Goal: Information Seeking & Learning: Understand process/instructions

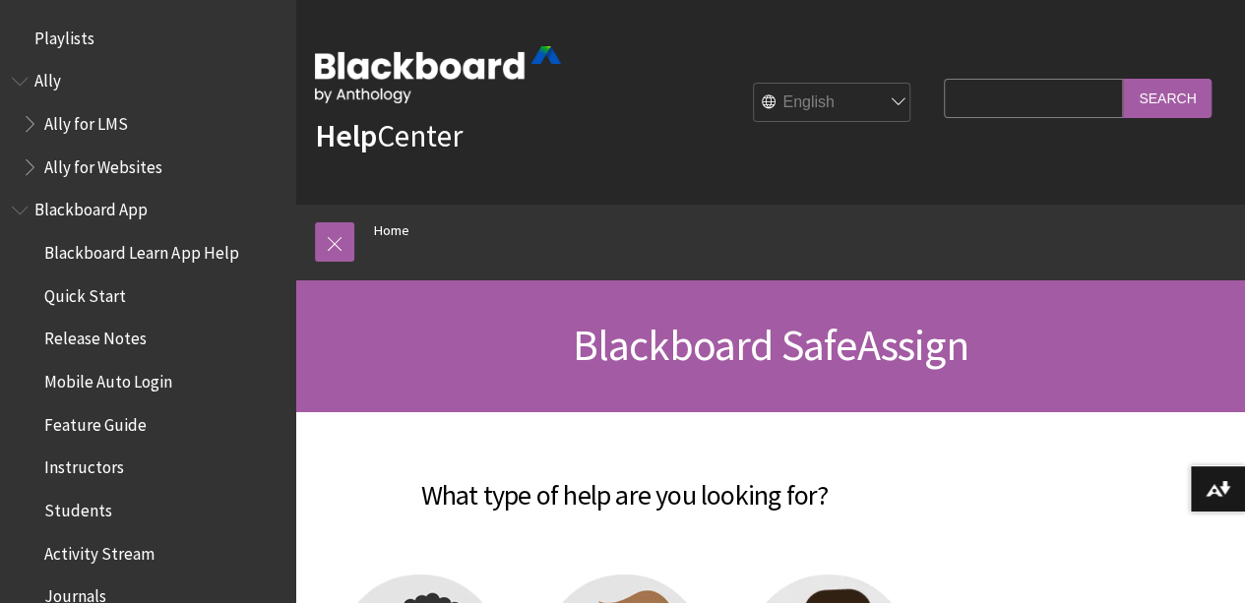
scroll to position [2134, 0]
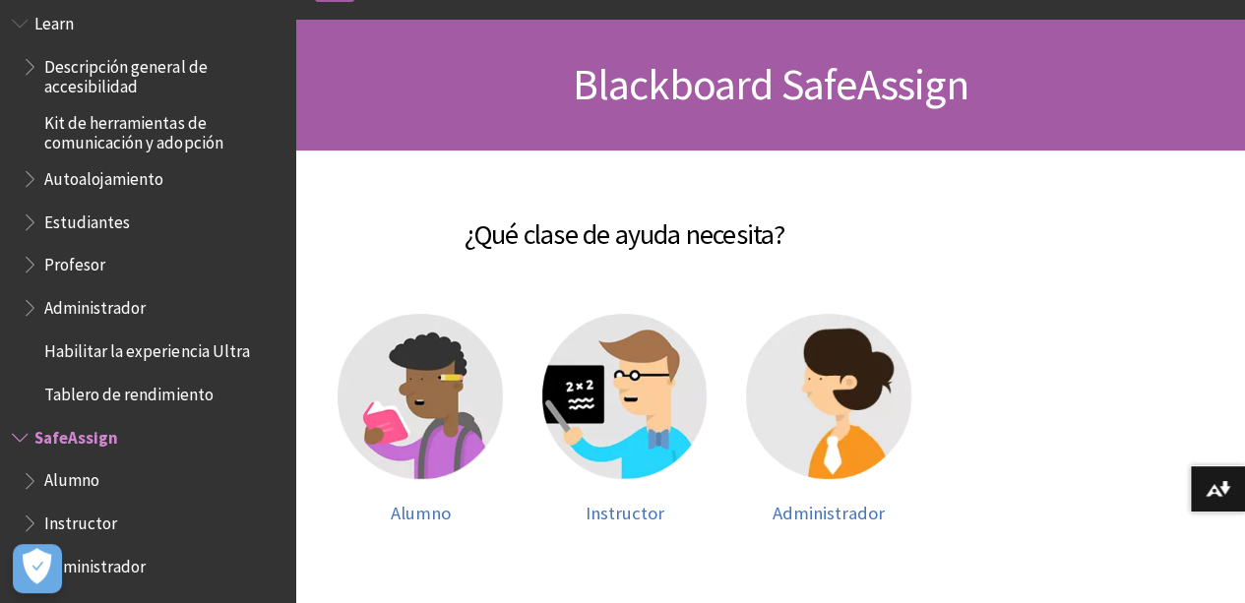
scroll to position [157, 0]
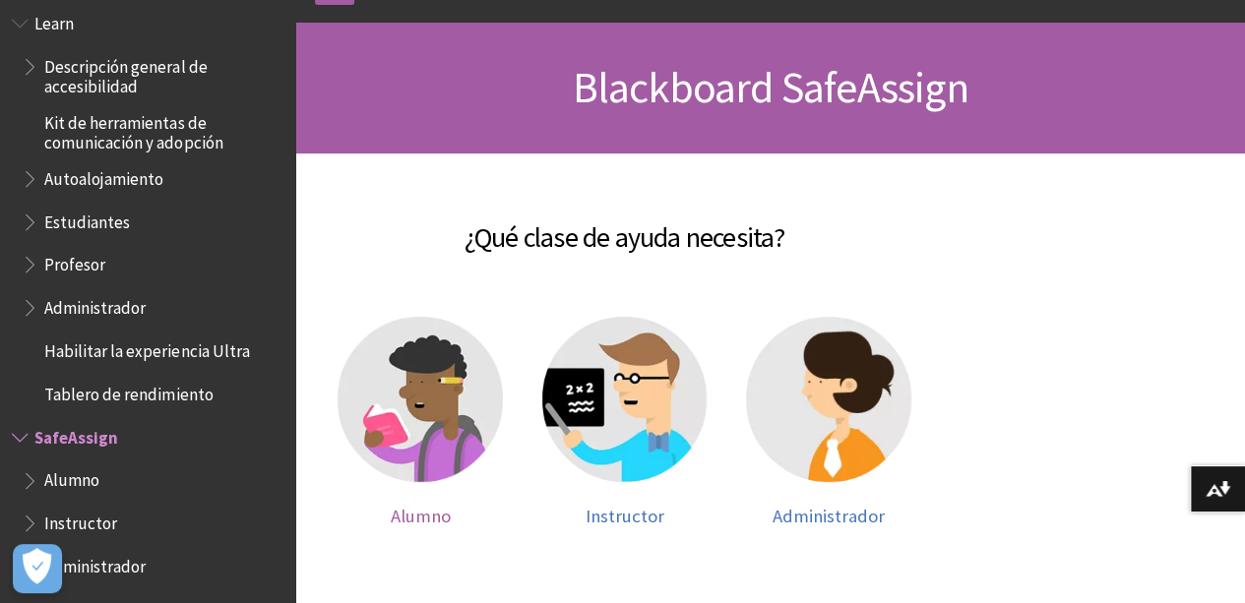
click at [470, 391] on img at bounding box center [420, 399] width 165 height 165
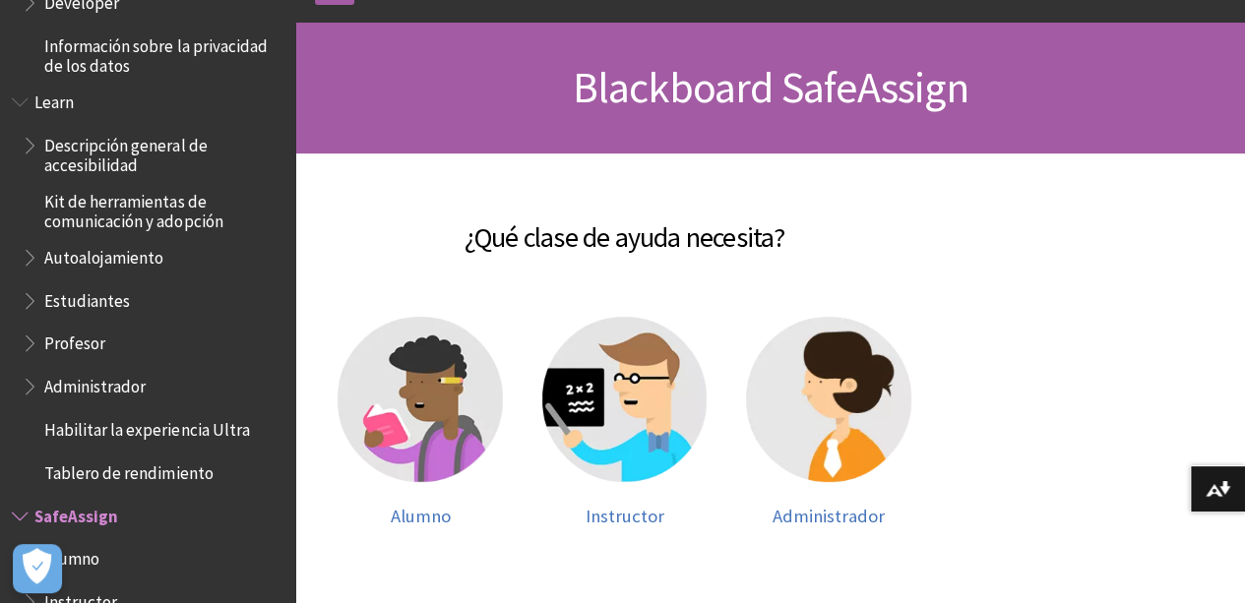
scroll to position [1502, 0]
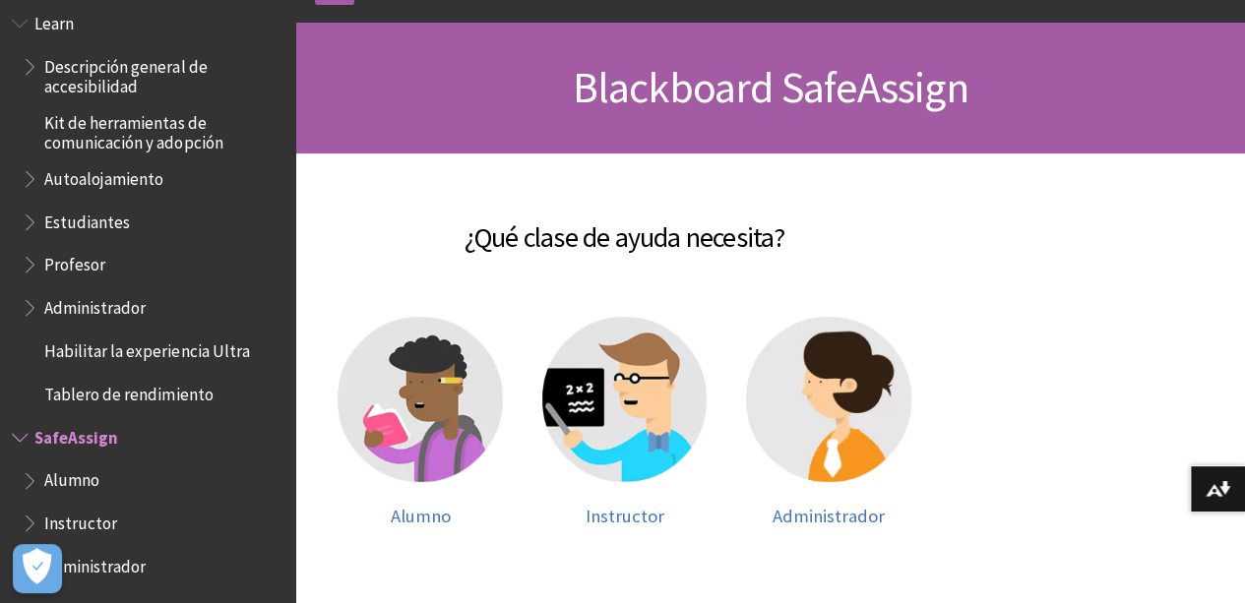
click at [94, 509] on span "Instructor" at bounding box center [80, 519] width 73 height 27
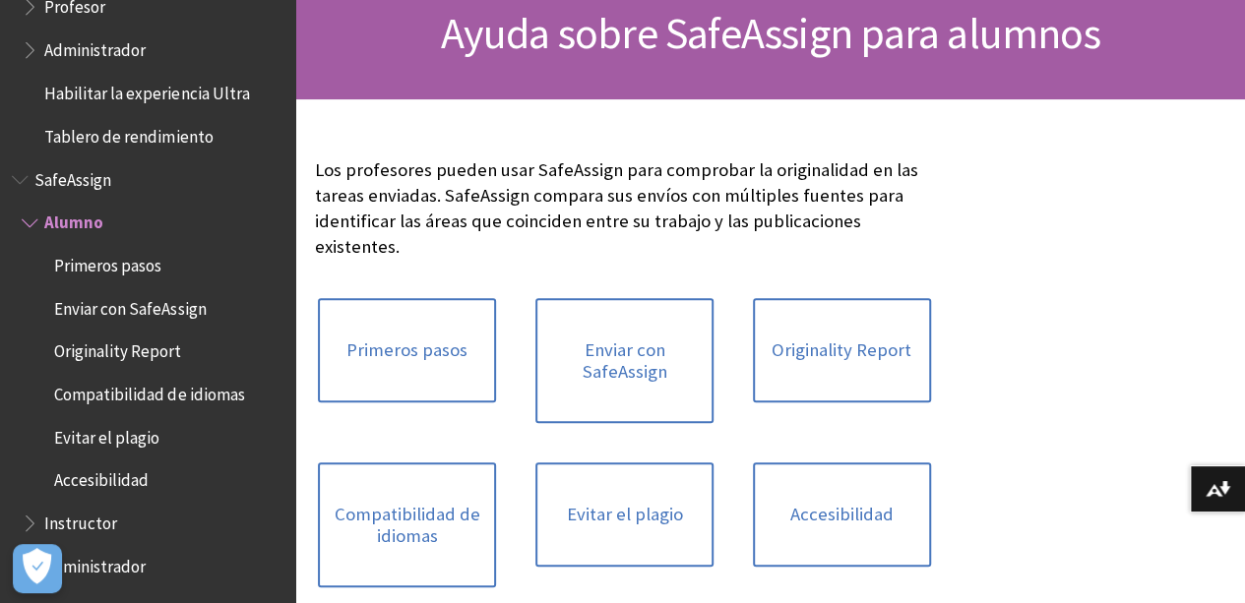
scroll to position [220, 0]
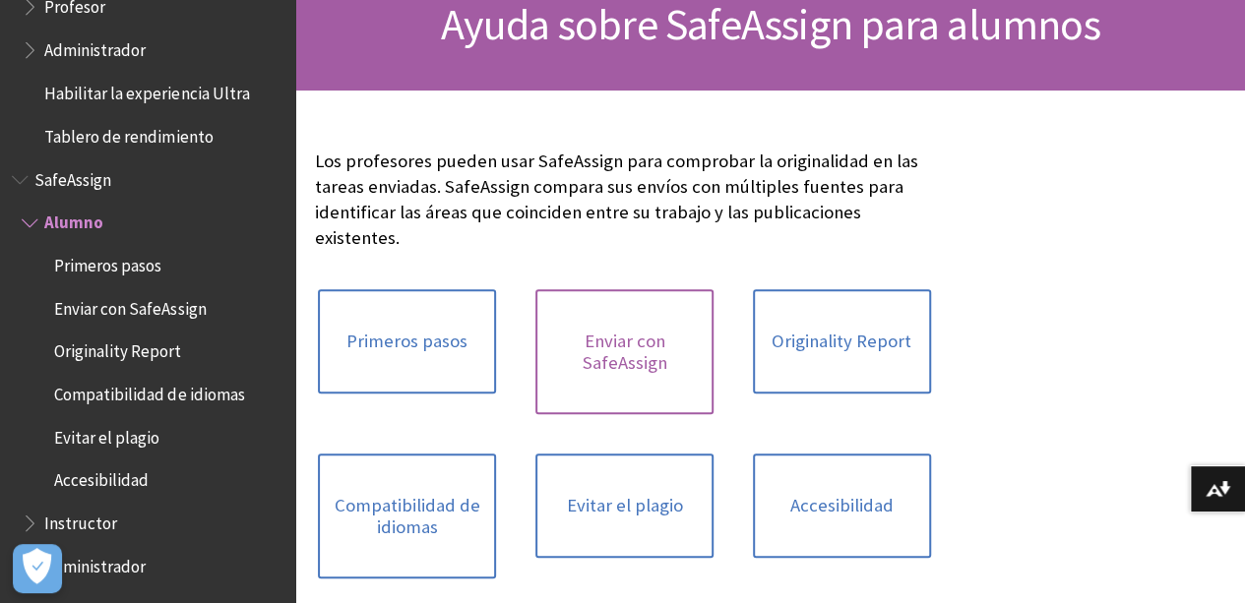
click at [545, 309] on link "Enviar con SafeAssign" at bounding box center [624, 351] width 178 height 125
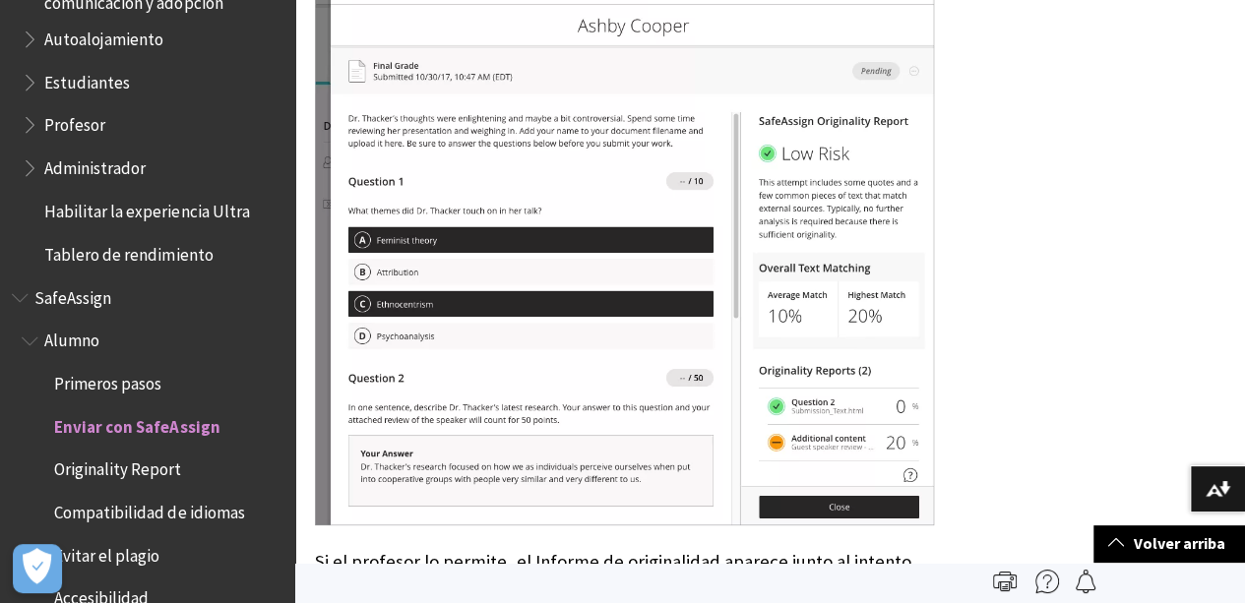
scroll to position [3687, 0]
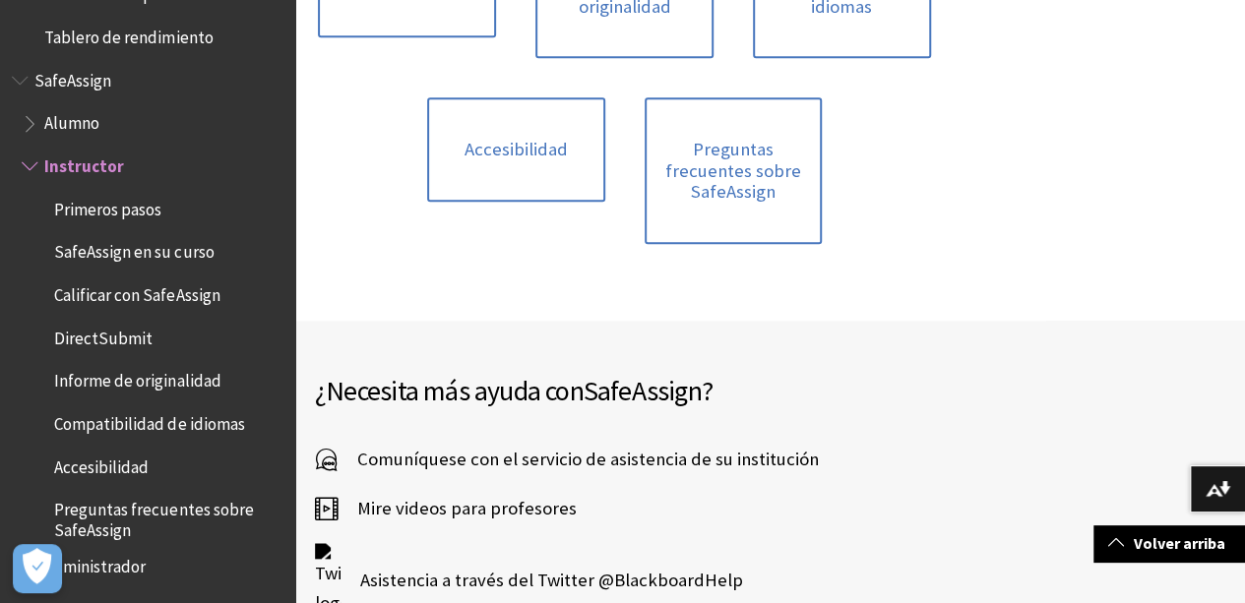
scroll to position [585, 0]
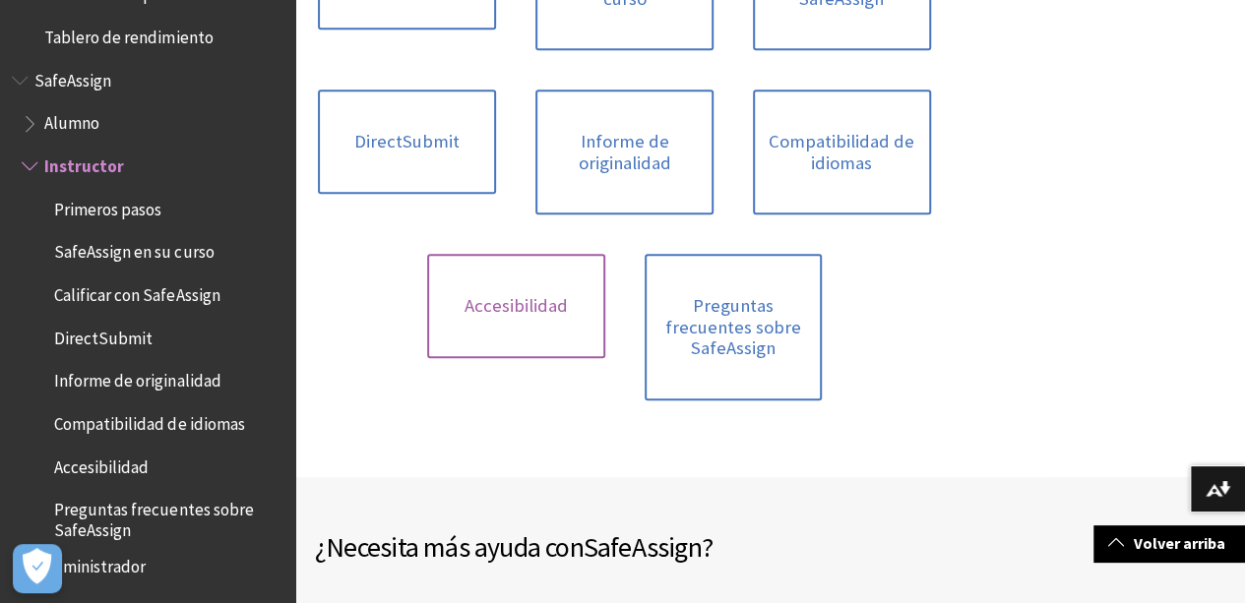
click at [605, 254] on link "Accesibilidad" at bounding box center [516, 306] width 178 height 104
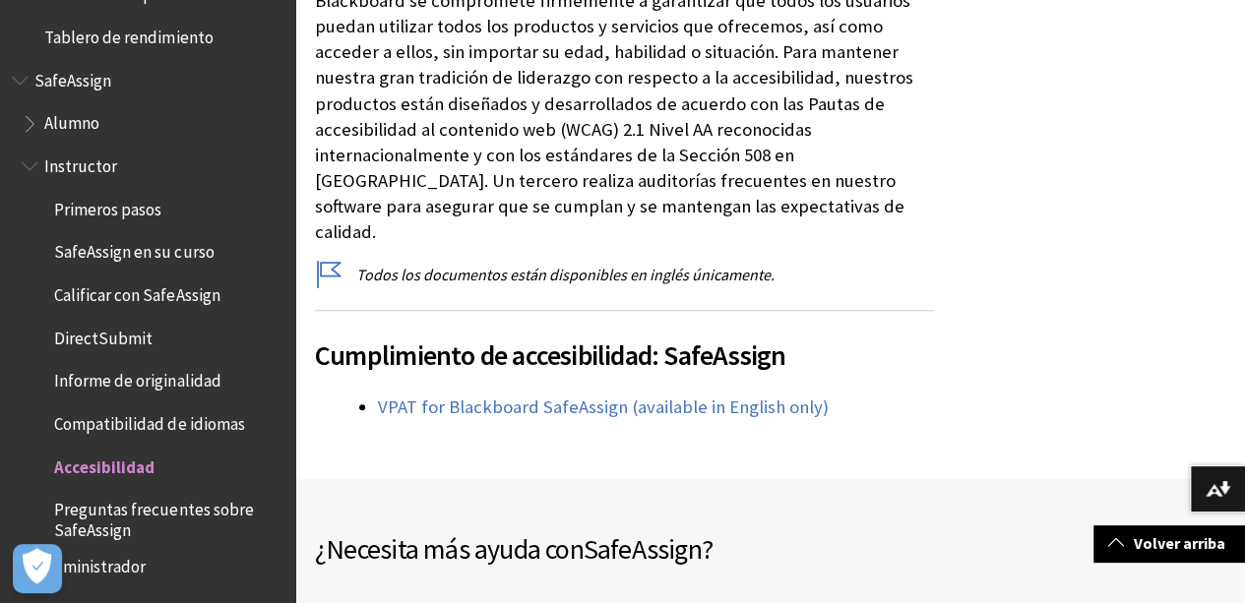
scroll to position [382, 0]
click at [638, 395] on link "VPAT for Blackboard SafeAssign (available in English only)" at bounding box center [603, 407] width 451 height 24
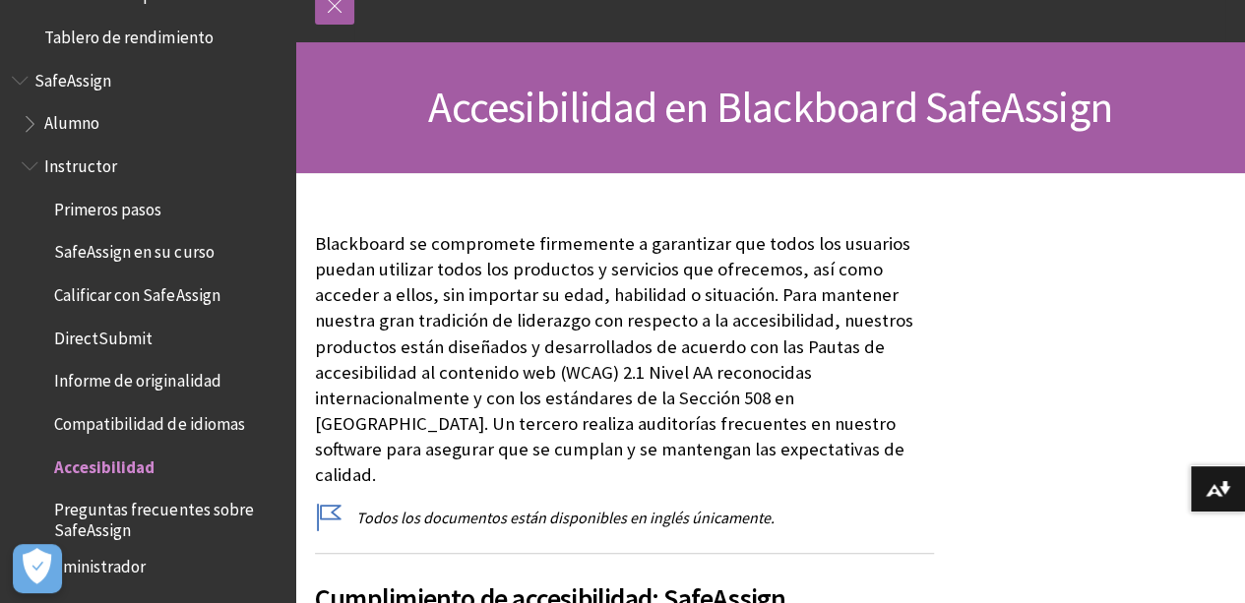
scroll to position [168, 0]
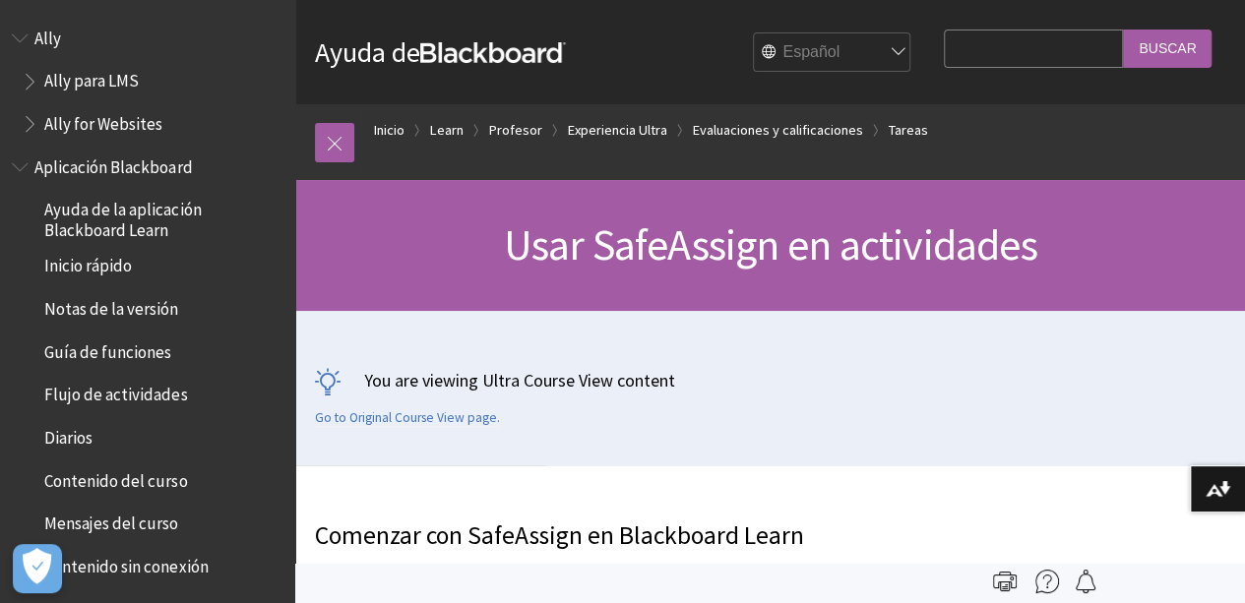
scroll to position [2960, 0]
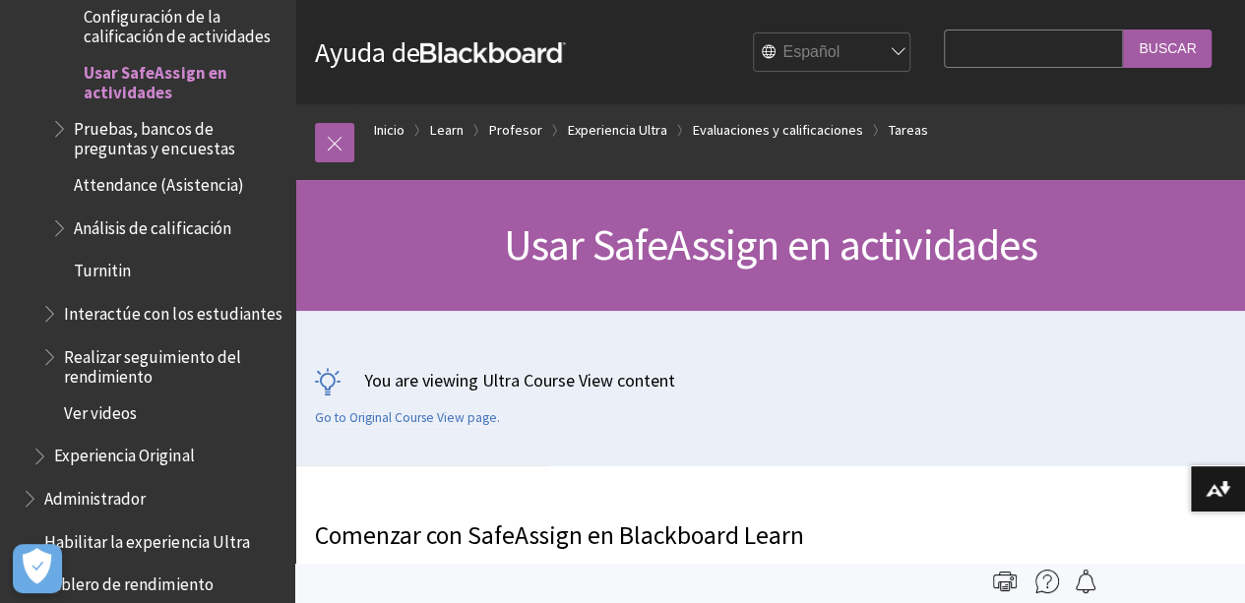
click at [650, 279] on div "Usar SafeAssign en actividades" at bounding box center [770, 245] width 950 height 131
click at [905, 129] on link "Tareas" at bounding box center [908, 130] width 39 height 25
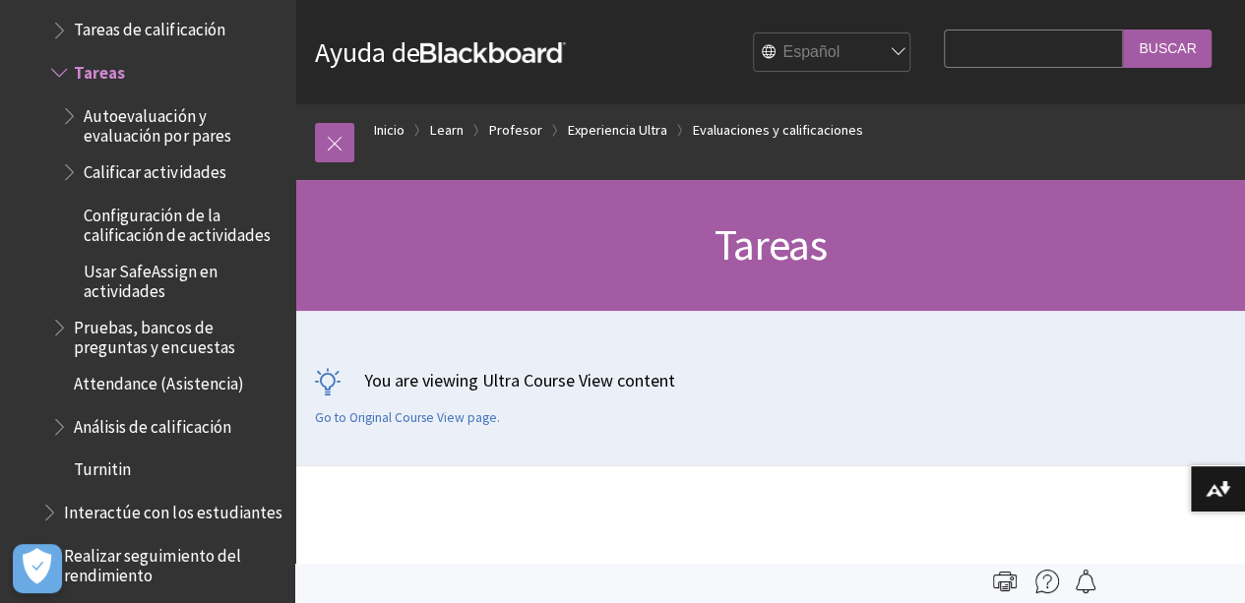
click at [982, 32] on input "Search Query" at bounding box center [1033, 49] width 179 height 38
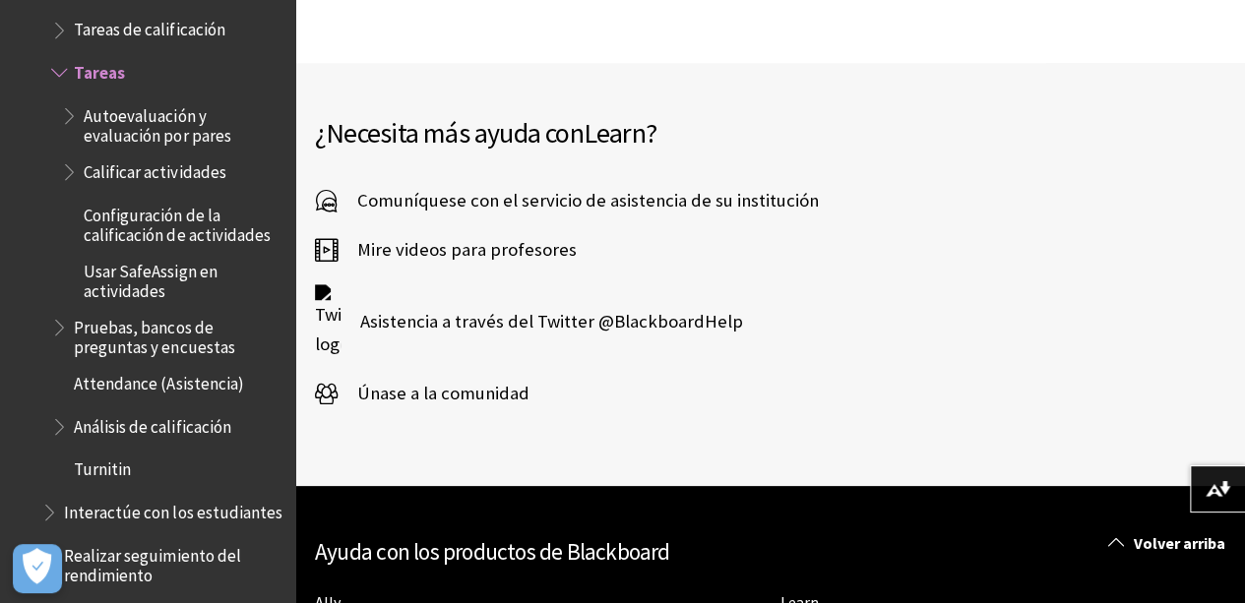
scroll to position [581, 0]
